Goal: Use online tool/utility: Utilize a website feature to perform a specific function

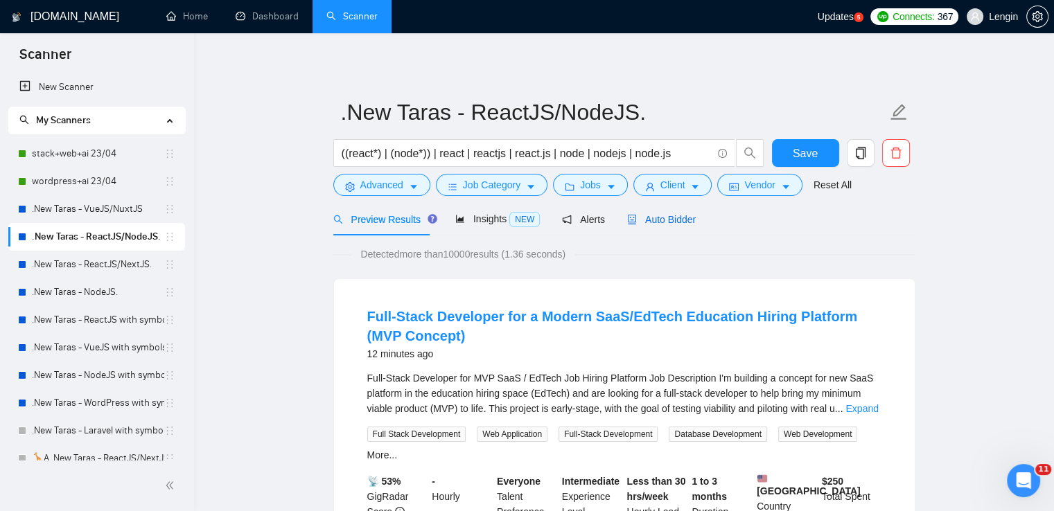
click at [670, 214] on span "Auto Bidder" at bounding box center [661, 219] width 69 height 11
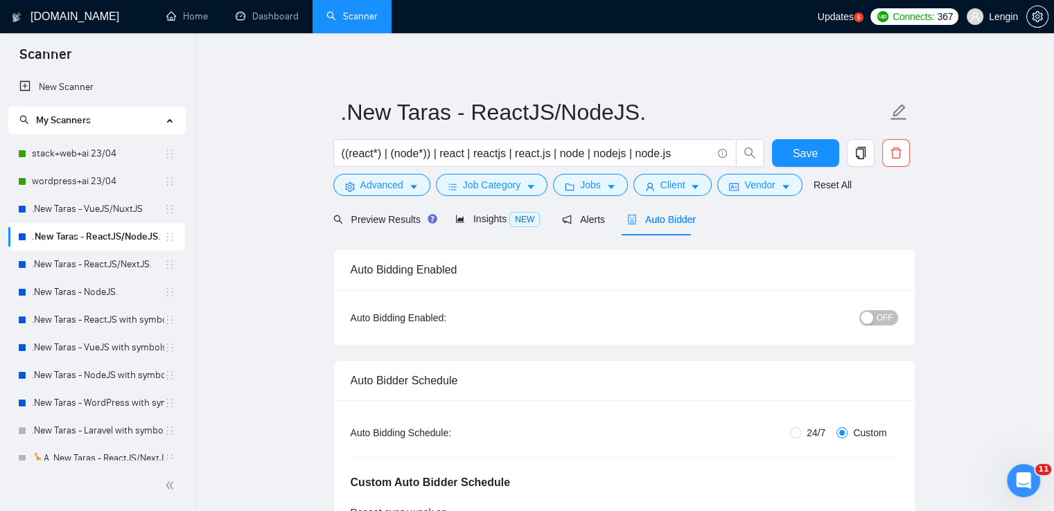
radio input "false"
radio input "true"
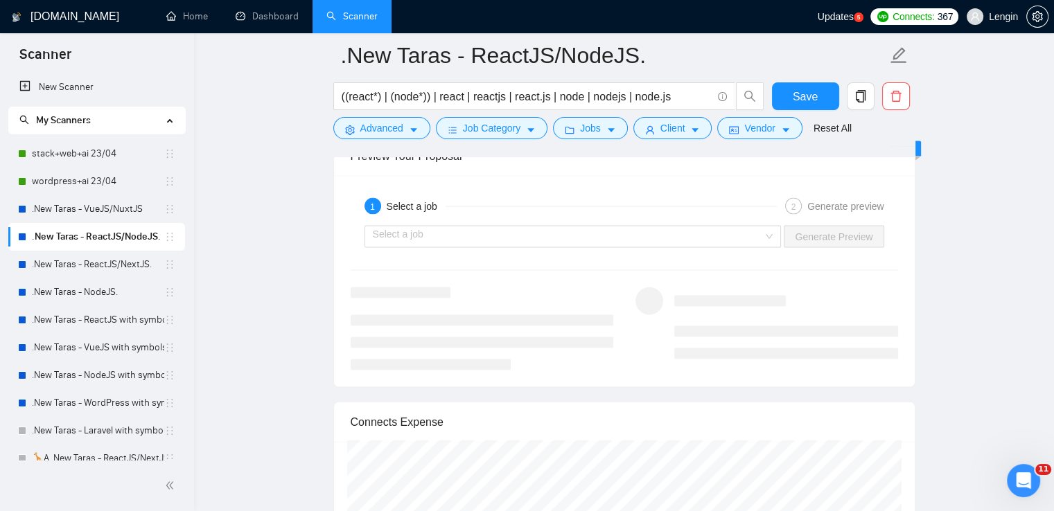
scroll to position [2904, 0]
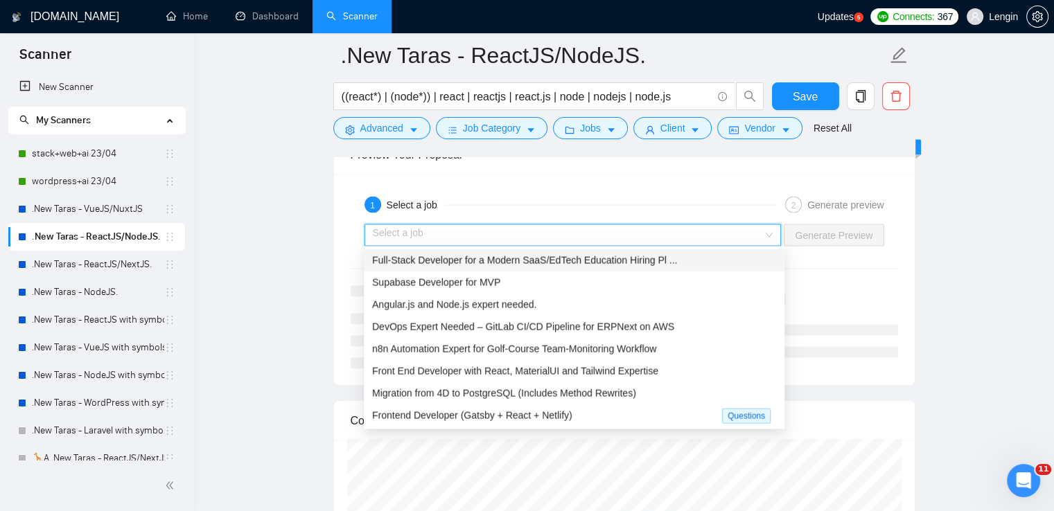
click at [764, 229] on input "search" at bounding box center [568, 235] width 391 height 21
click at [616, 255] on span "Full-Stack Developer for a Modern SaaS/EdTech Education Hiring Pl ..." at bounding box center [524, 260] width 305 height 11
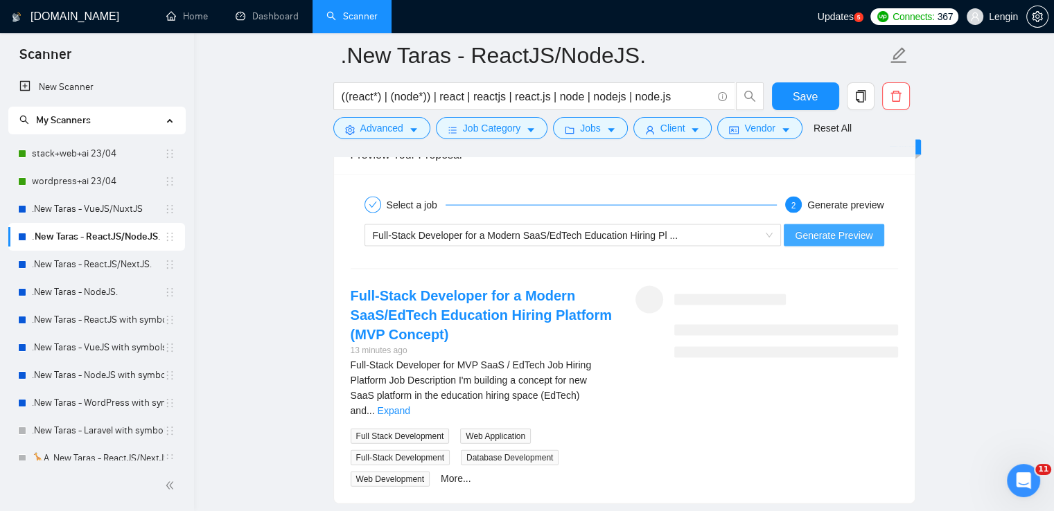
click at [848, 231] on span "Generate Preview" at bounding box center [834, 235] width 78 height 15
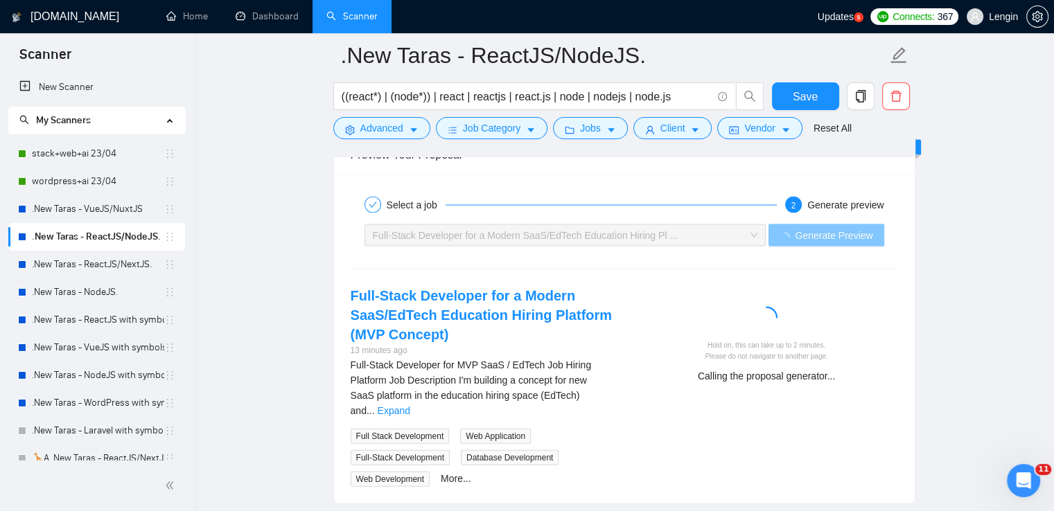
scroll to position [3018, 0]
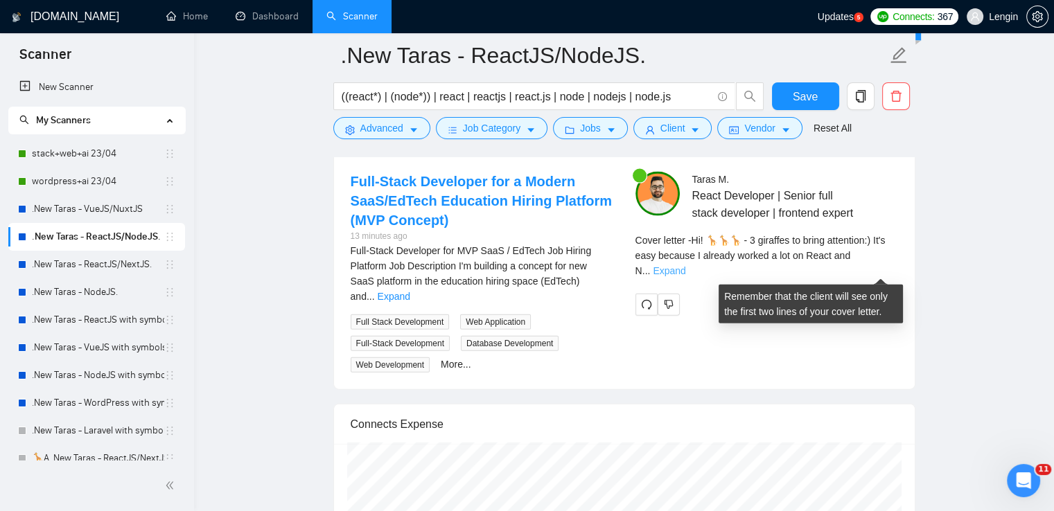
click at [685, 267] on link "Expand" at bounding box center [669, 270] width 33 height 11
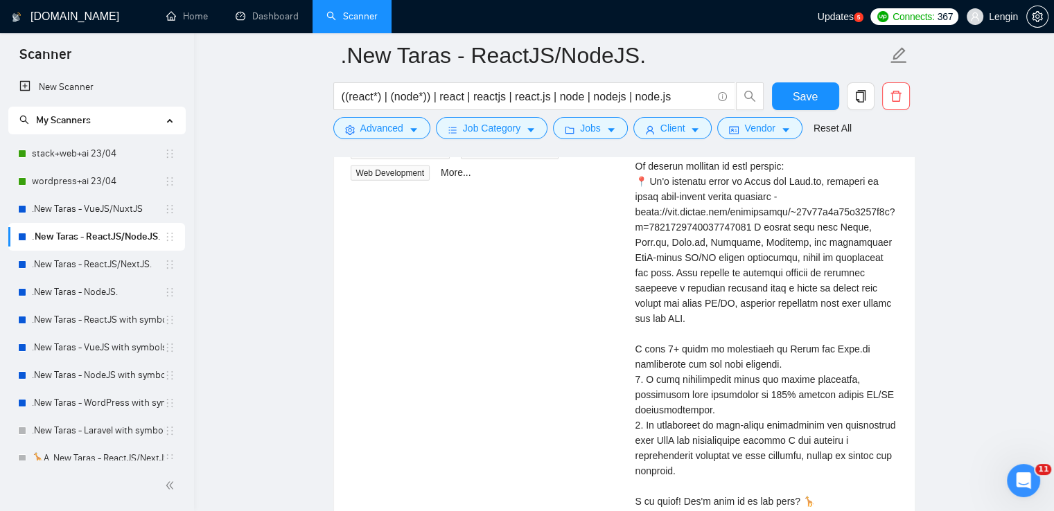
scroll to position [3198, 0]
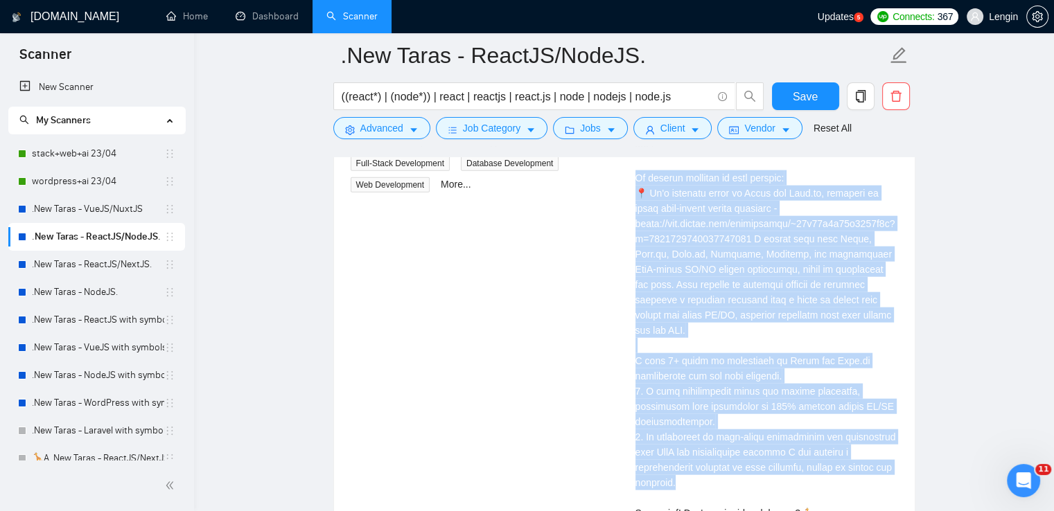
drag, startPoint x: 638, startPoint y: 176, endPoint x: 706, endPoint y: 464, distance: 295.5
click at [706, 464] on div "Cover letter" at bounding box center [767, 308] width 263 height 488
copy div "project relevant to your request: 📍 It's platform based on React and Next.js, d…"
